Goal: Task Accomplishment & Management: Manage account settings

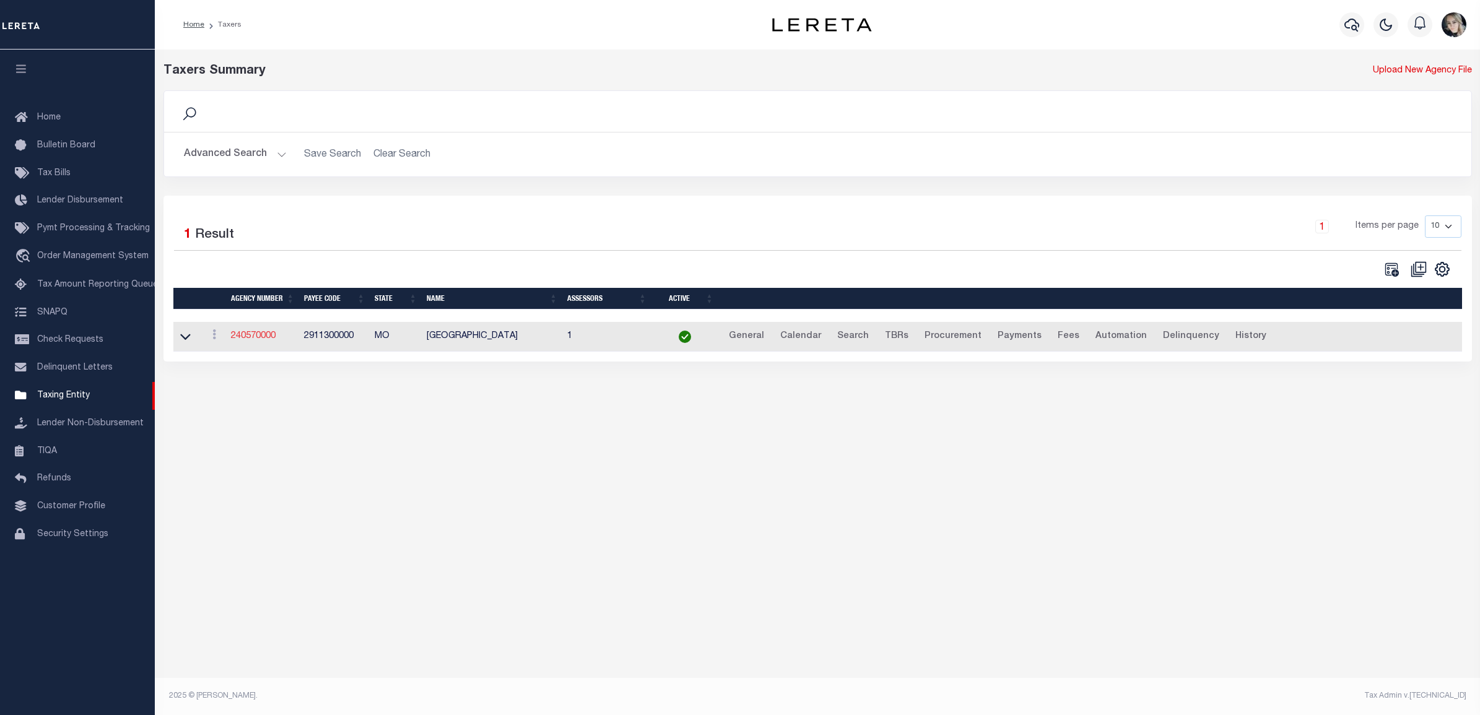
click at [250, 341] on link "240570000" at bounding box center [253, 336] width 45 height 9
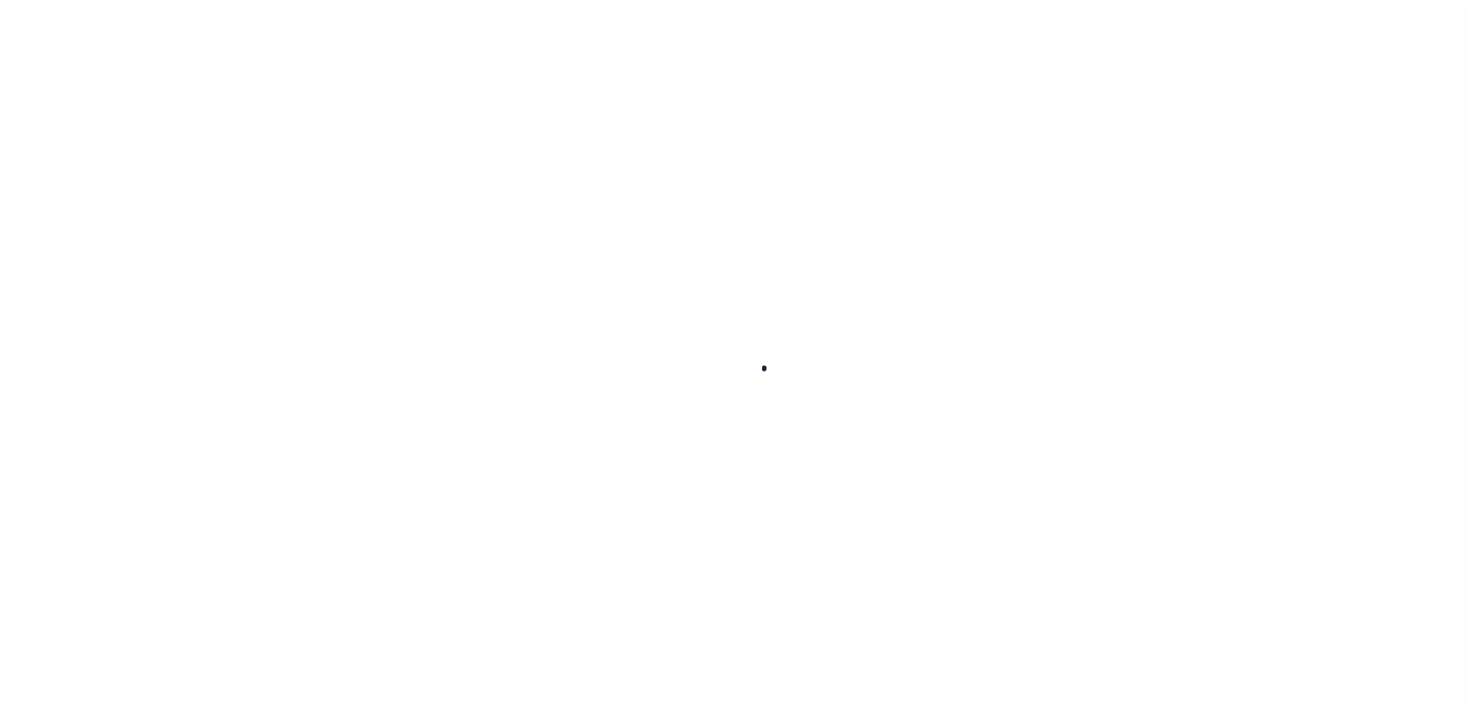
select select
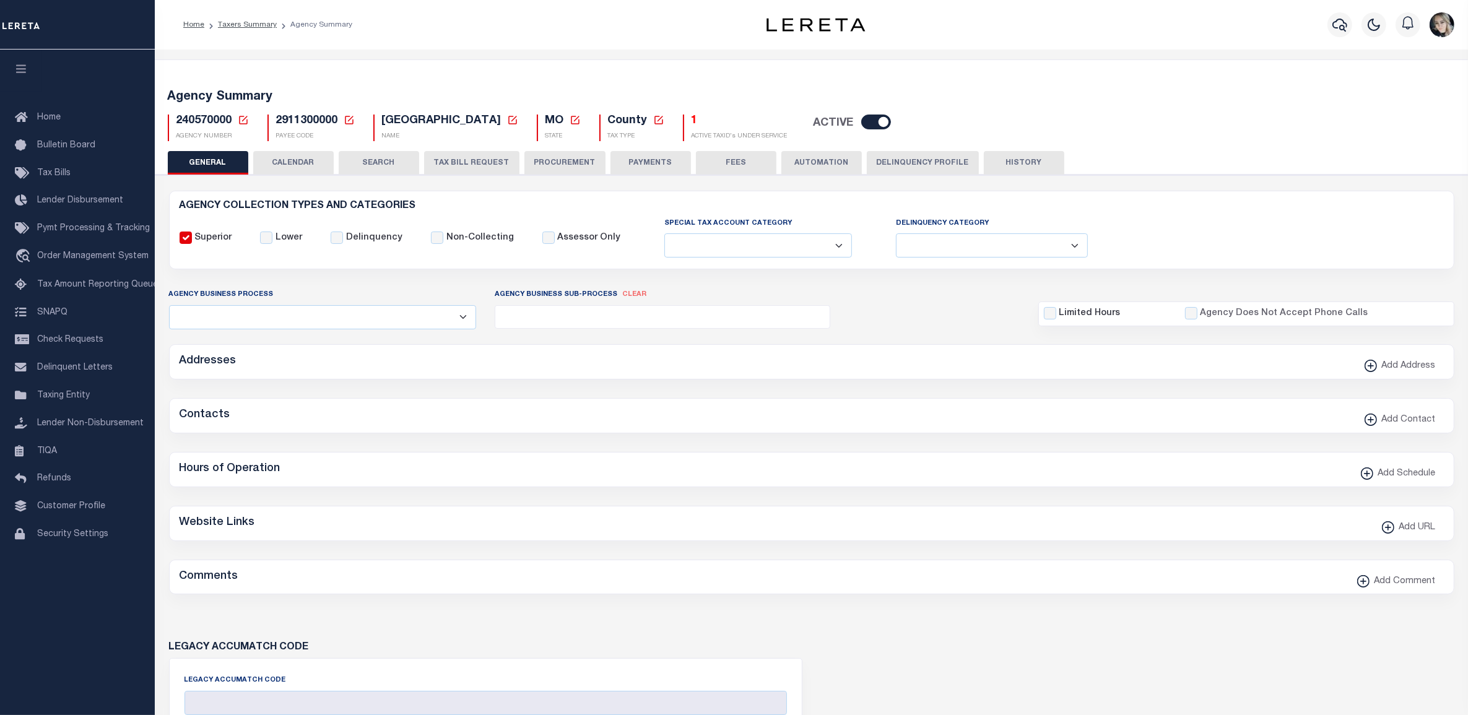
checkbox input "false"
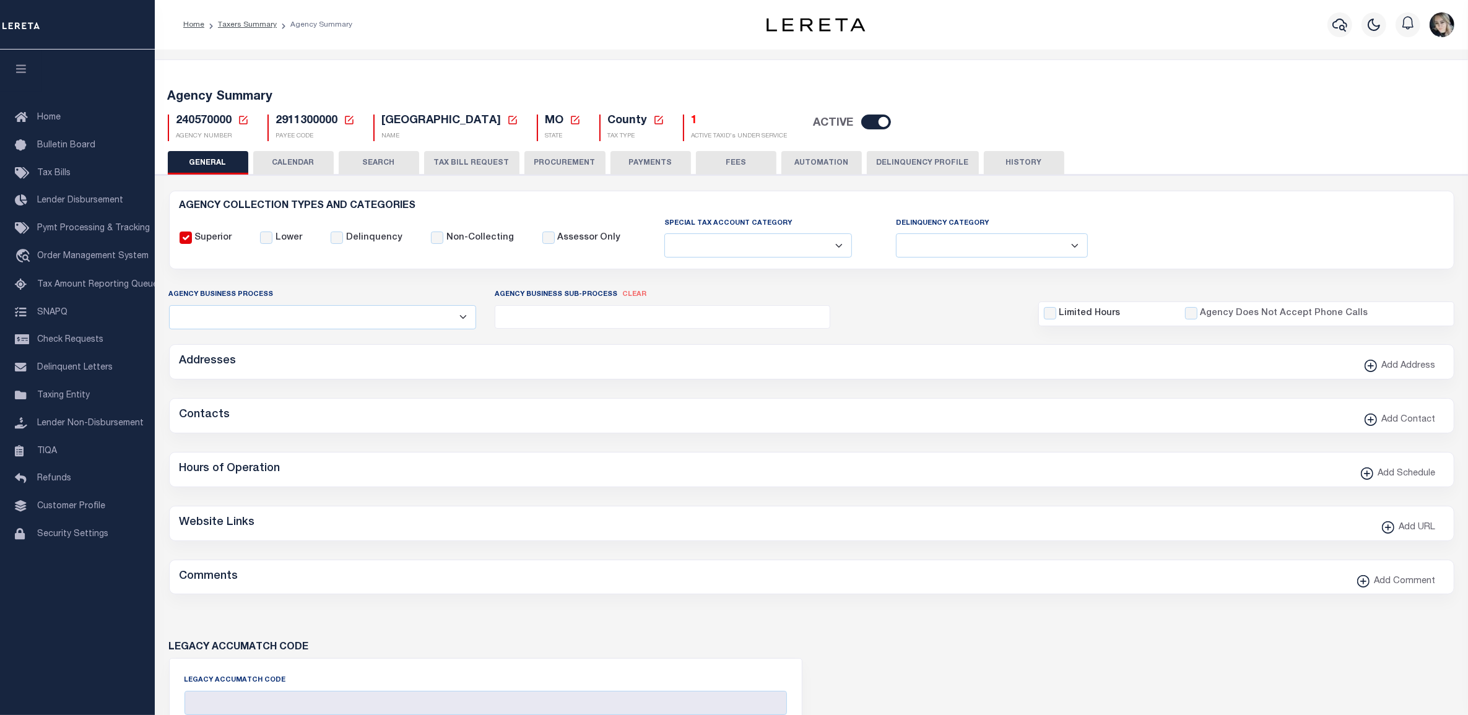
type input "2911300000"
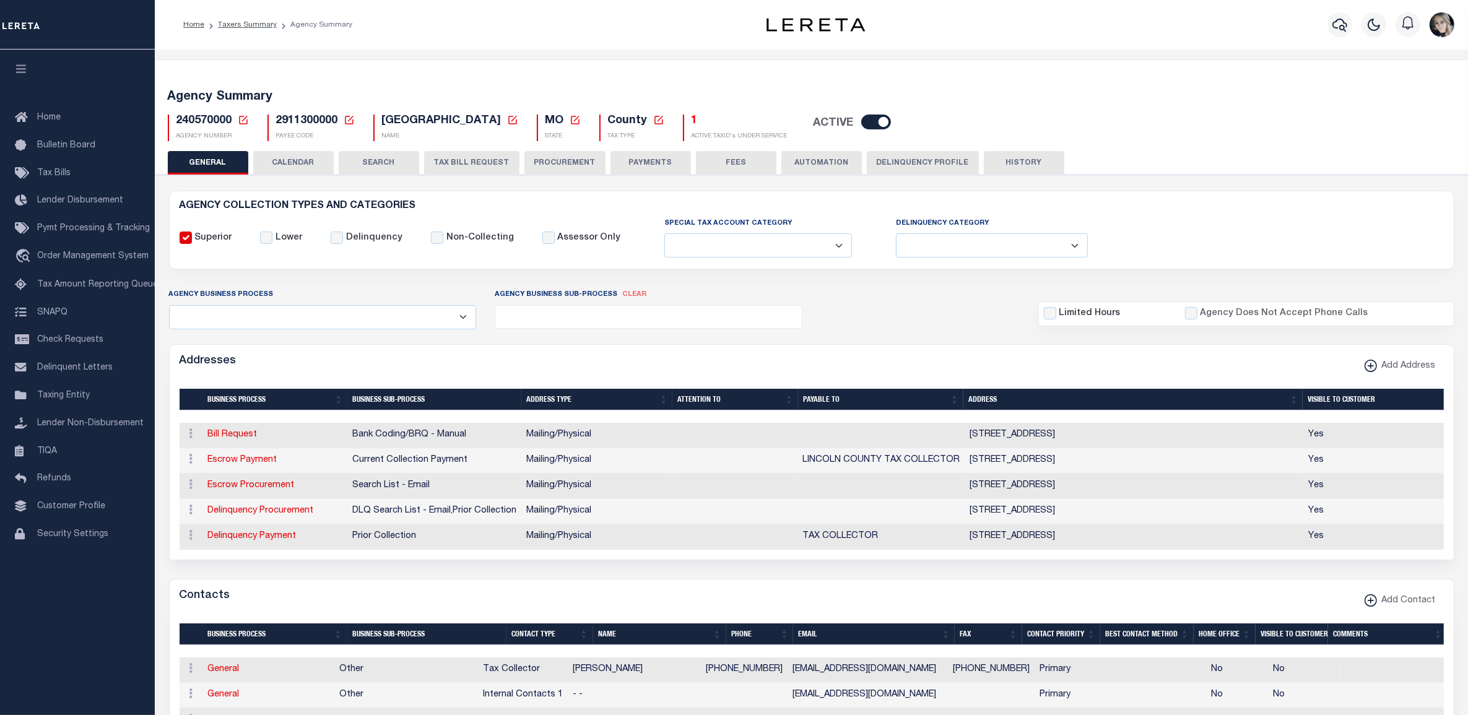
click at [239, 120] on icon at bounding box center [243, 120] width 9 height 9
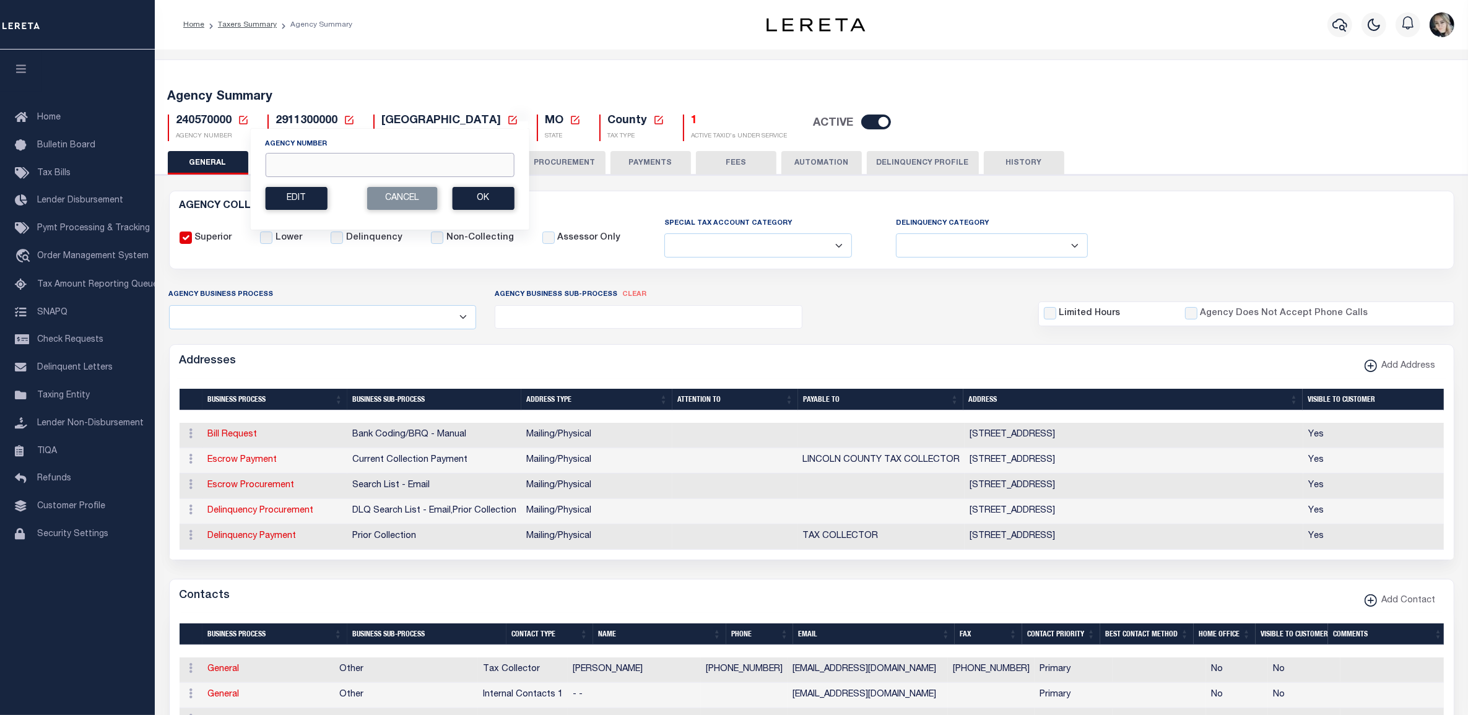
click at [301, 162] on input "Agency Number" at bounding box center [389, 165] width 249 height 24
paste input "420620000"
type input "420620000"
click at [469, 200] on button "Ok" at bounding box center [483, 198] width 62 height 23
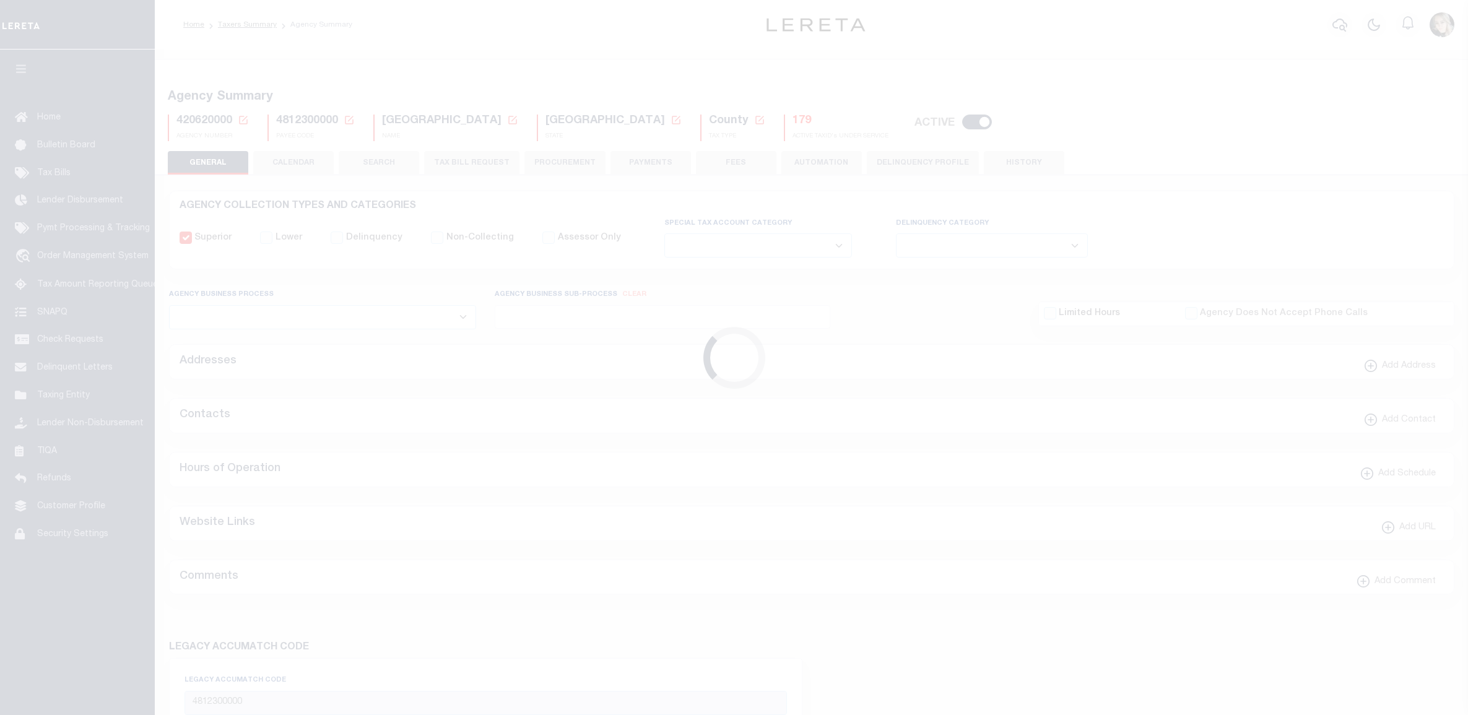
select select
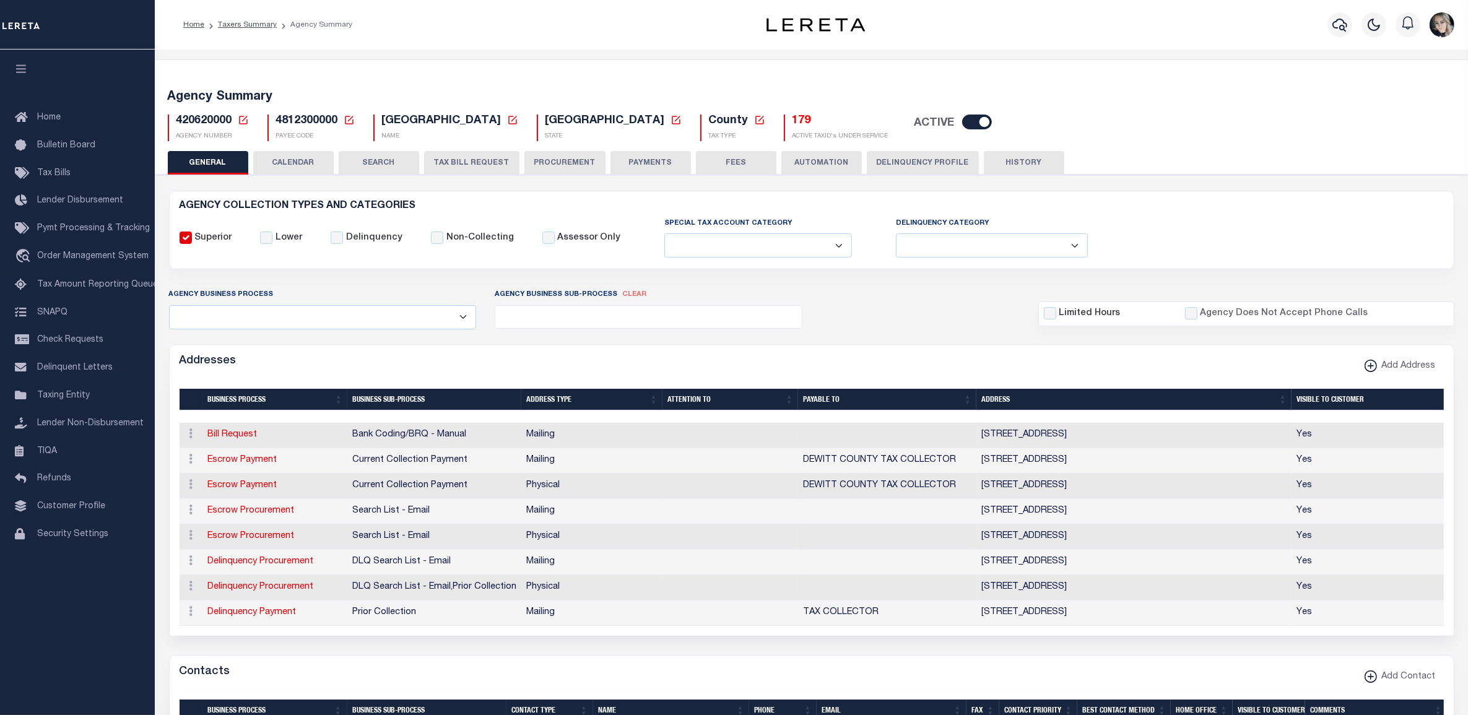
click at [793, 123] on h5 "179" at bounding box center [841, 122] width 96 height 14
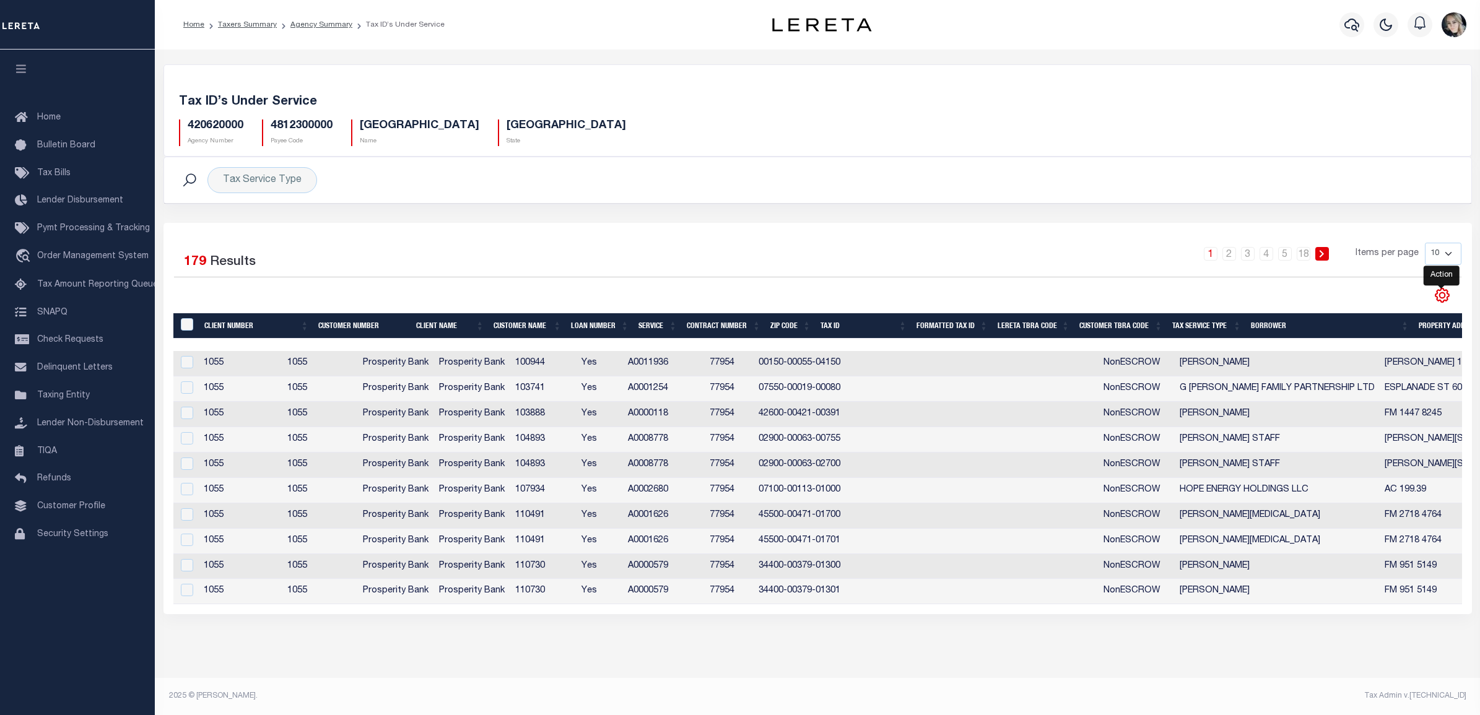
click at [1438, 299] on icon "" at bounding box center [1442, 295] width 16 height 16
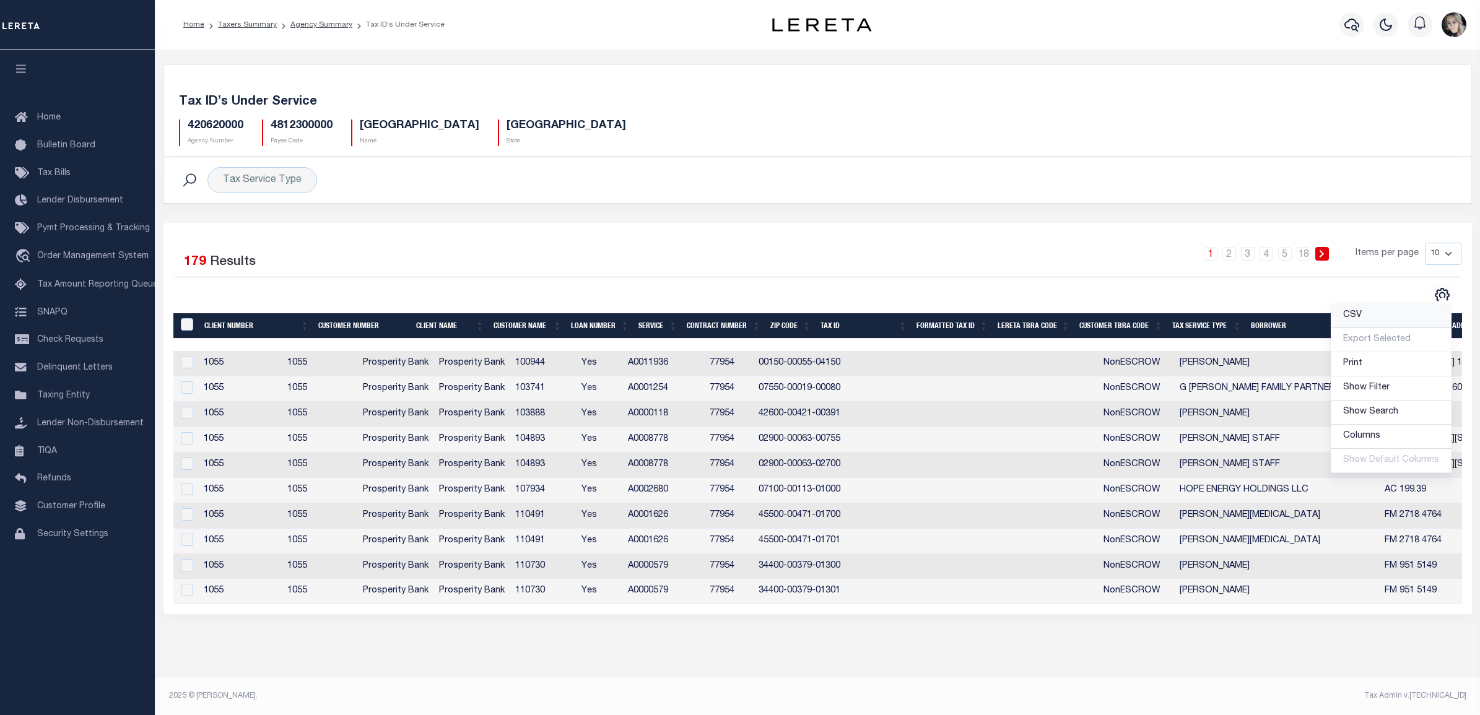
click at [1378, 315] on link "CSV" at bounding box center [1391, 316] width 121 height 24
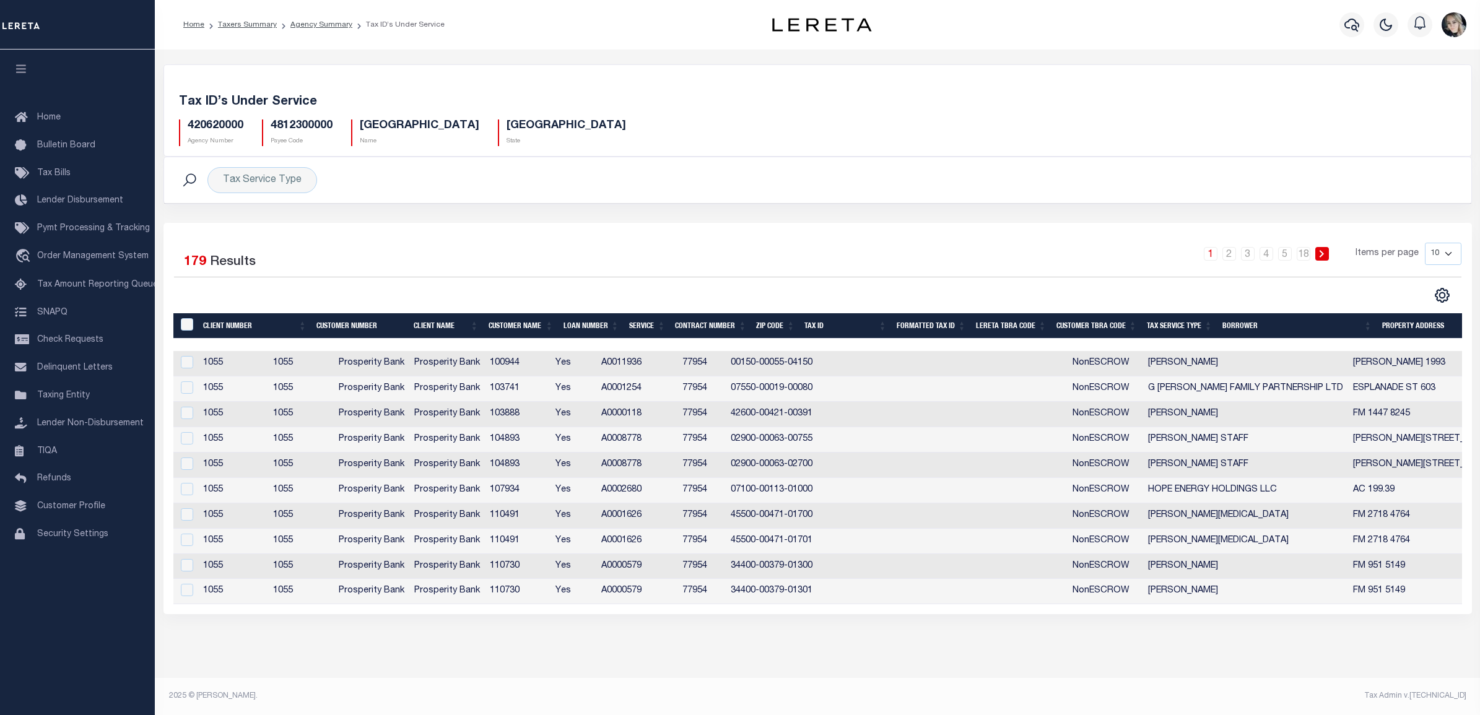
drag, startPoint x: 1244, startPoint y: 184, endPoint x: 1450, endPoint y: 11, distance: 269.9
click at [1265, 175] on div "Tax Service Type Search" at bounding box center [818, 180] width 1288 height 26
